Goal: Information Seeking & Learning: Check status

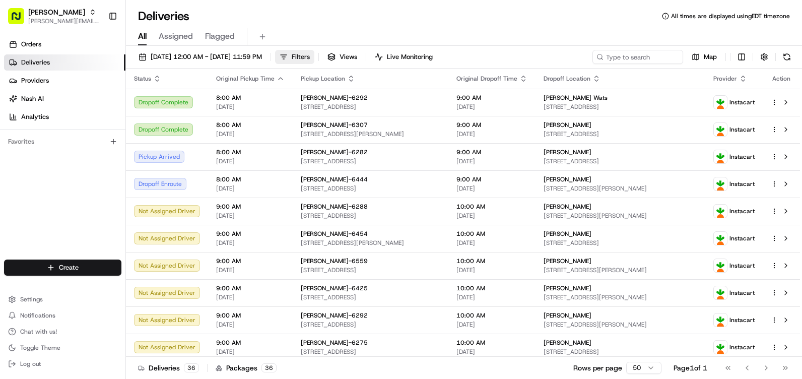
click at [310, 60] on span "Filters" at bounding box center [301, 56] width 18 height 9
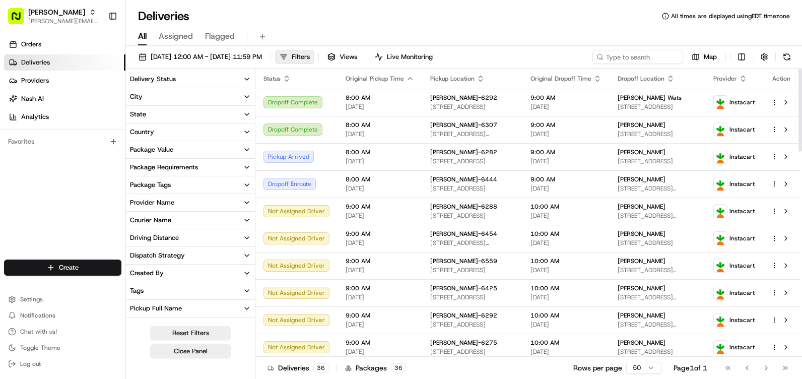
click at [240, 102] on button "City" at bounding box center [190, 96] width 129 height 17
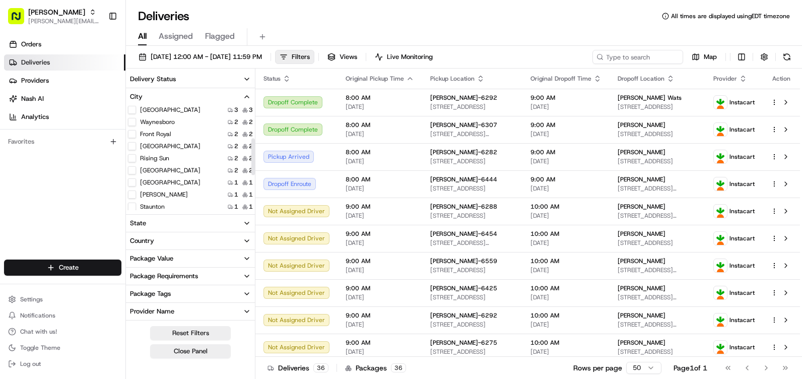
scroll to position [95, 0]
click at [168, 76] on div "Delivery Status" at bounding box center [153, 79] width 46 height 9
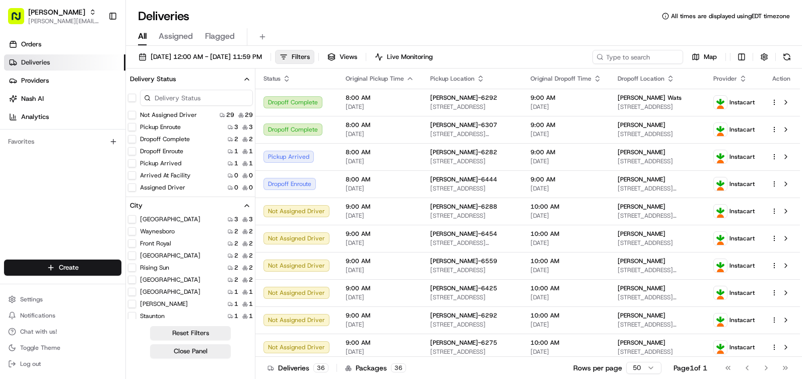
click at [249, 82] on icon "button" at bounding box center [247, 79] width 8 height 8
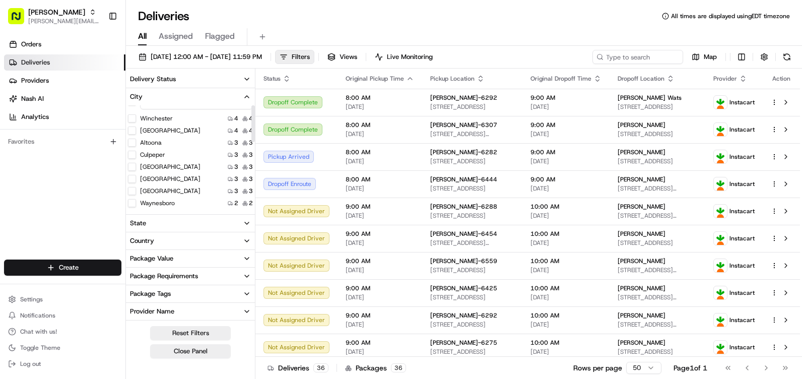
scroll to position [0, 0]
click at [192, 112] on input at bounding box center [196, 115] width 113 height 16
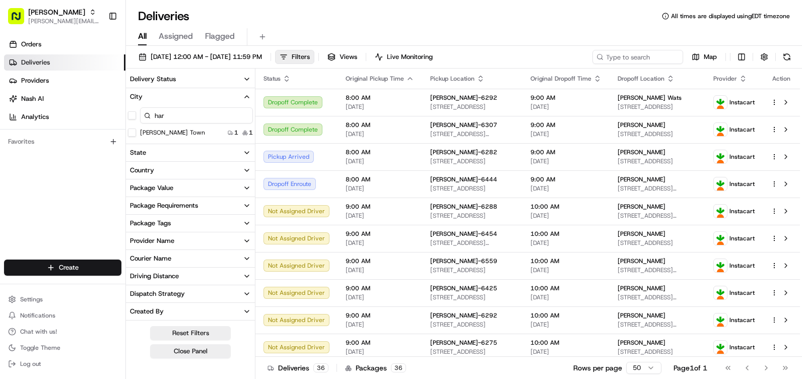
type input "har"
click at [247, 100] on icon "button" at bounding box center [247, 97] width 8 height 8
